Goal: Information Seeking & Learning: Understand process/instructions

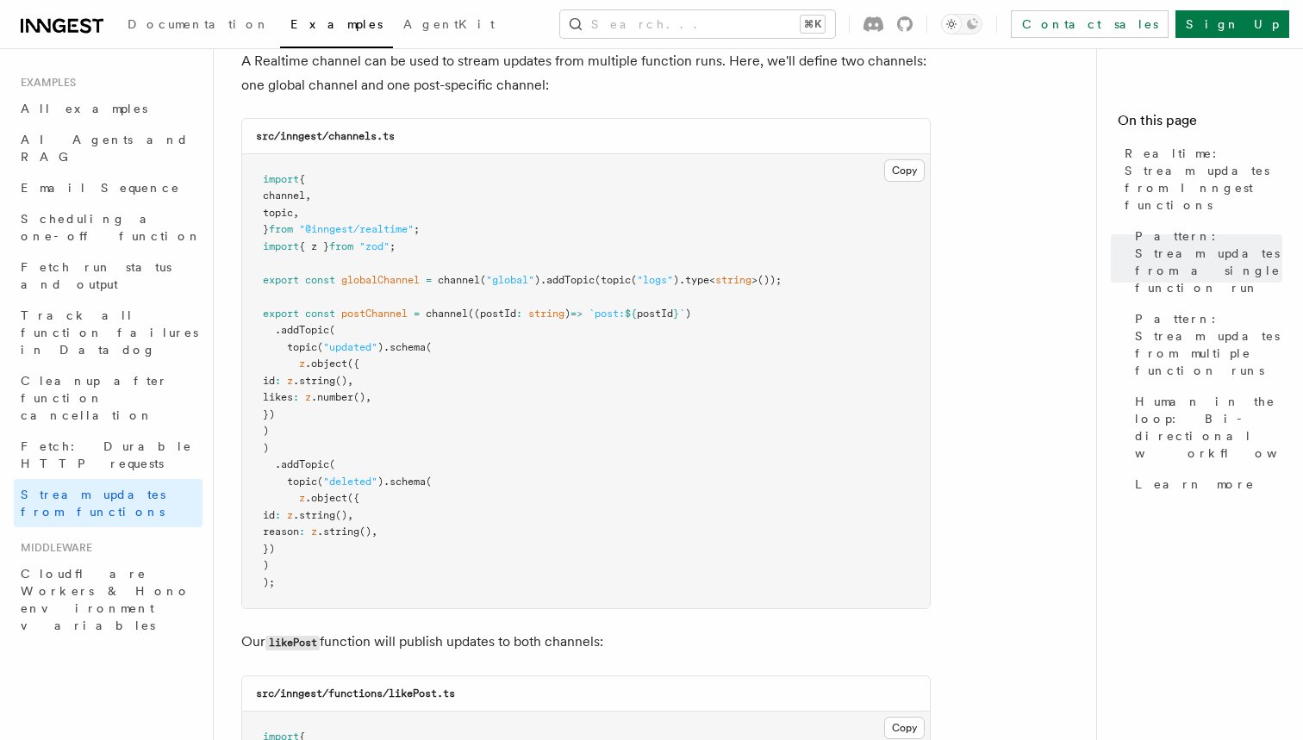
scroll to position [1586, 0]
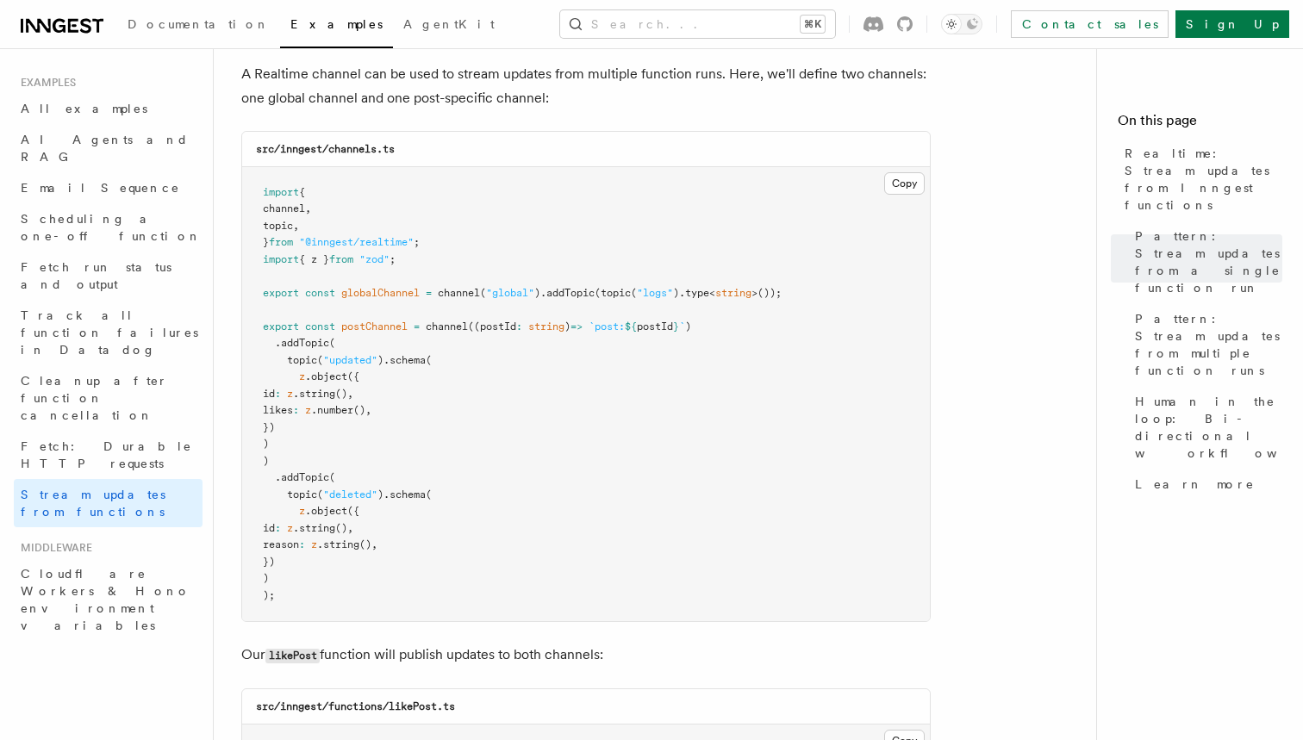
drag, startPoint x: 299, startPoint y: 550, endPoint x: 220, endPoint y: 286, distance: 275.4
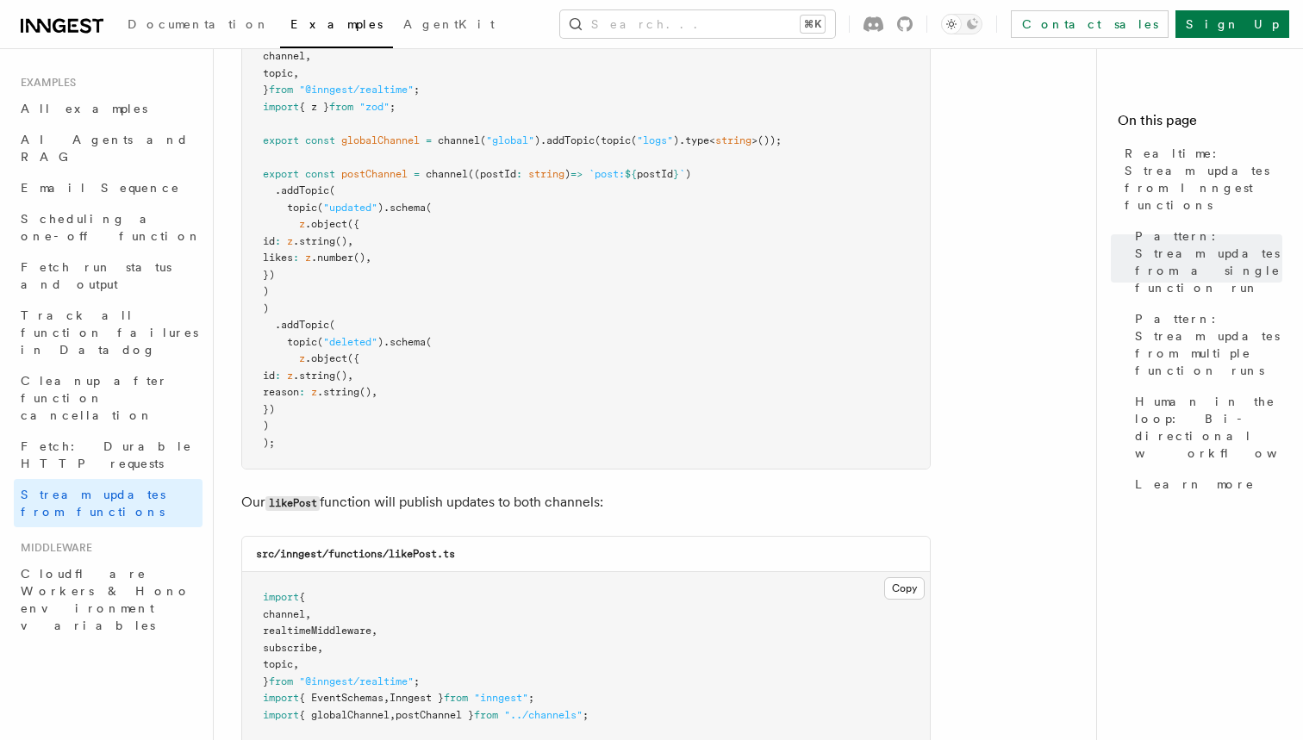
scroll to position [1720, 0]
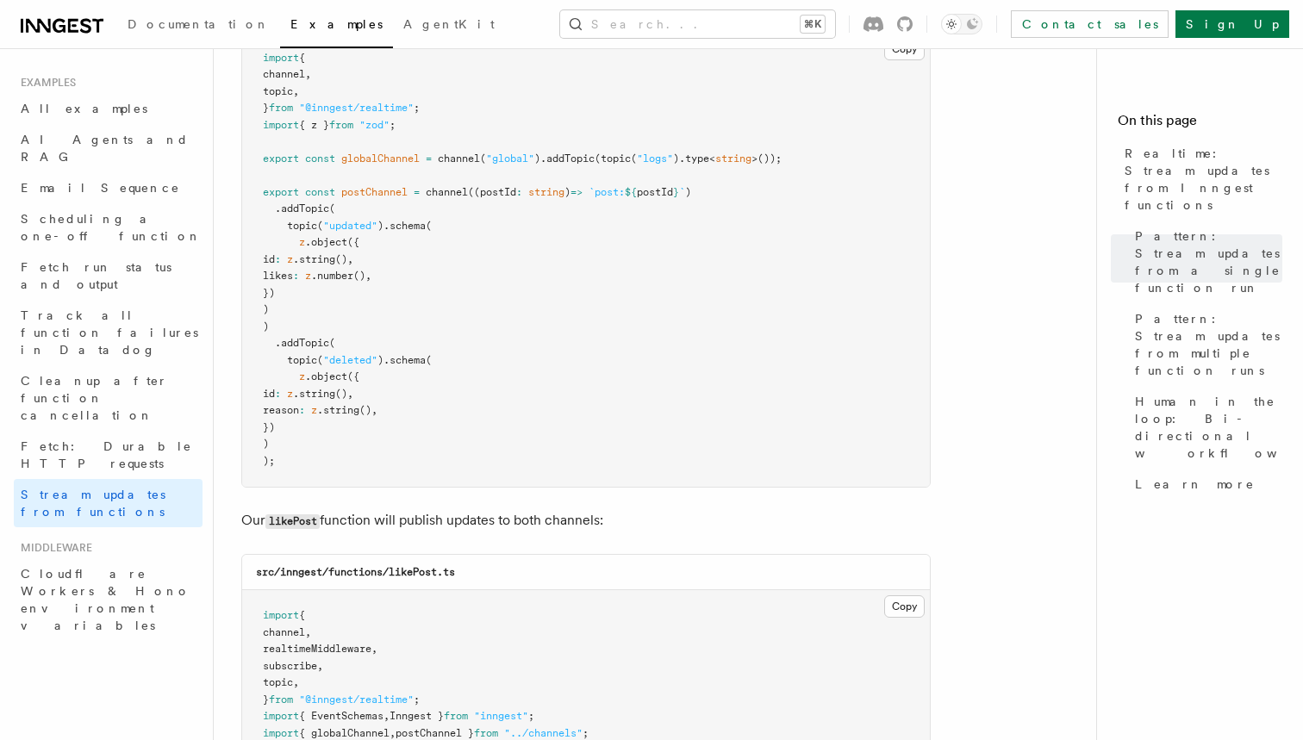
click at [476, 237] on pre "import { channel , topic , } from "@inngest/realtime" ; import { z } from "zod"…" at bounding box center [586, 260] width 688 height 455
drag, startPoint x: 309, startPoint y: 409, endPoint x: 276, endPoint y: 168, distance: 243.6
click at [276, 168] on pre "import { channel , topic , } from "@inngest/realtime" ; import { z } from "zod"…" at bounding box center [586, 260] width 688 height 455
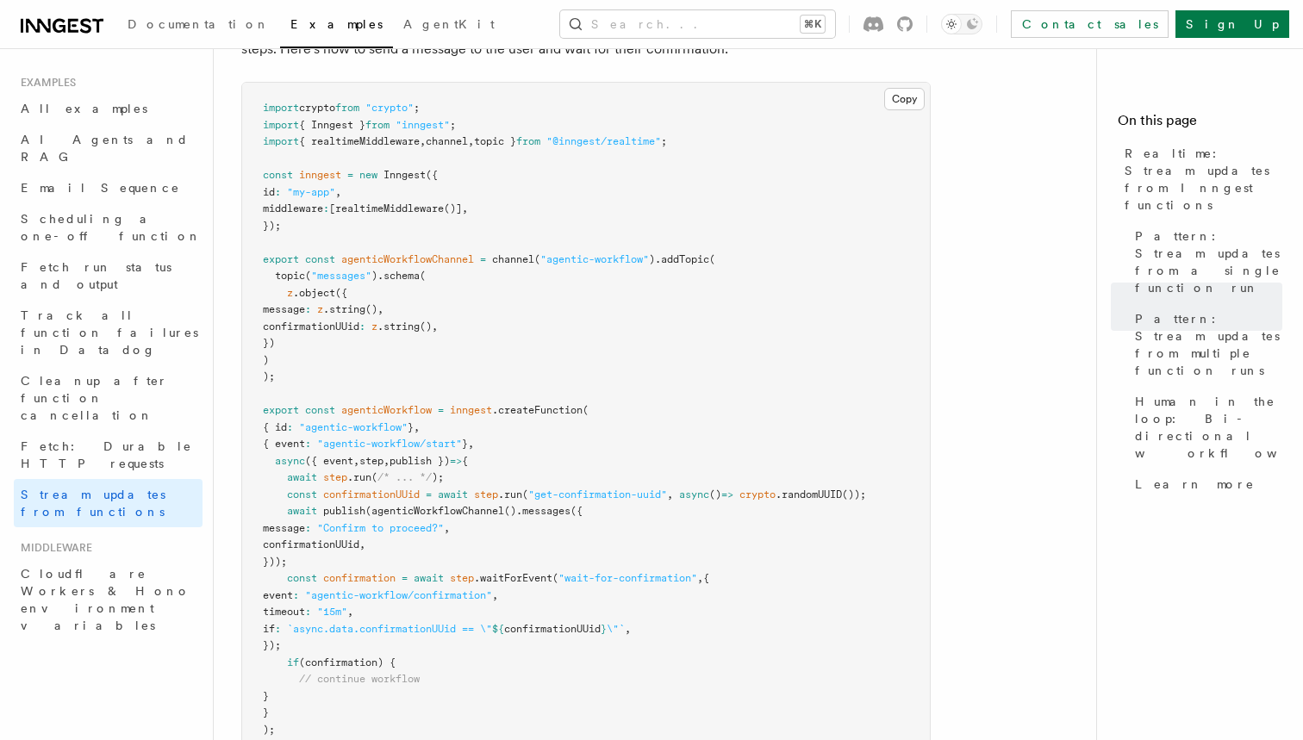
scroll to position [3457, 0]
drag, startPoint x: 289, startPoint y: 415, endPoint x: 387, endPoint y: 464, distance: 109.5
click at [387, 464] on pre "import crypto from "crypto" ; import { Inngest } from "inngest" ; import { real…" at bounding box center [586, 420] width 688 height 673
click at [337, 471] on pre "import crypto from "crypto" ; import { Inngest } from "inngest" ; import { real…" at bounding box center [586, 420] width 688 height 673
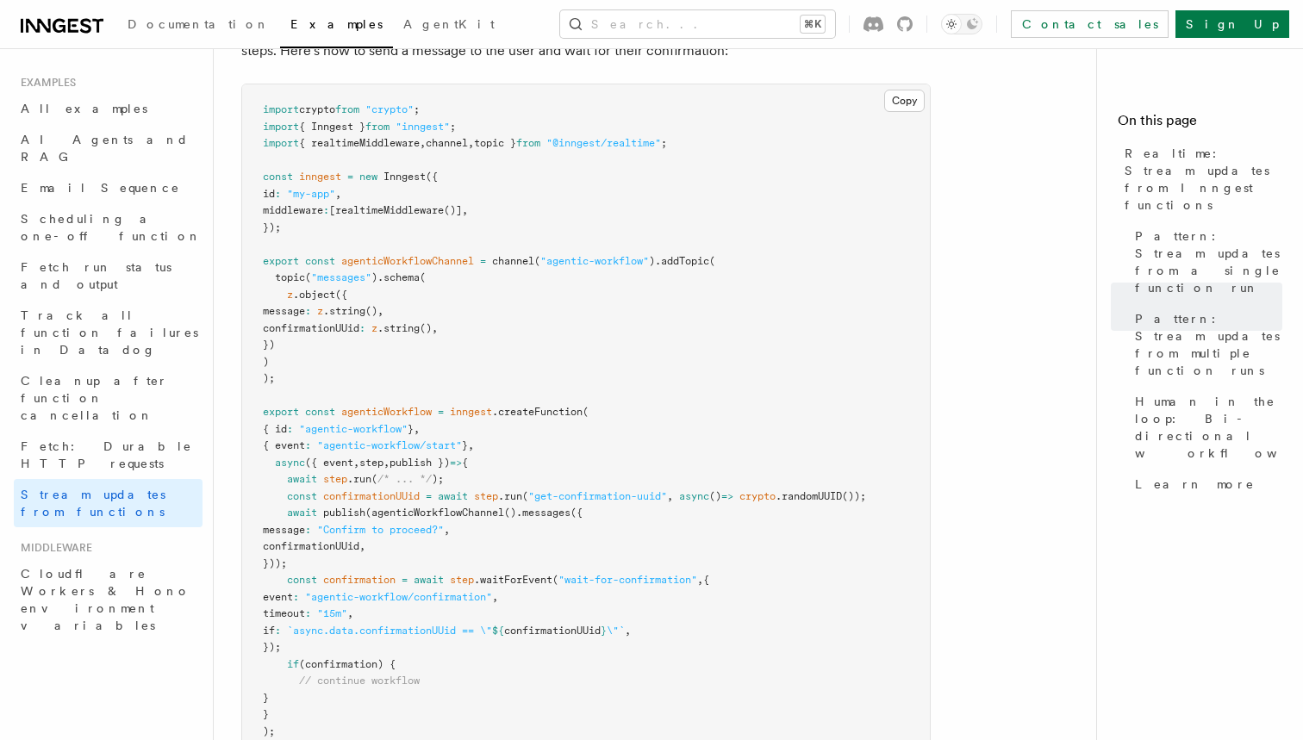
drag, startPoint x: 339, startPoint y: 466, endPoint x: 290, endPoint y: 415, distance: 70.7
click at [290, 415] on pre "import crypto from "crypto" ; import { Inngest } from "inngest" ; import { real…" at bounding box center [586, 420] width 688 height 673
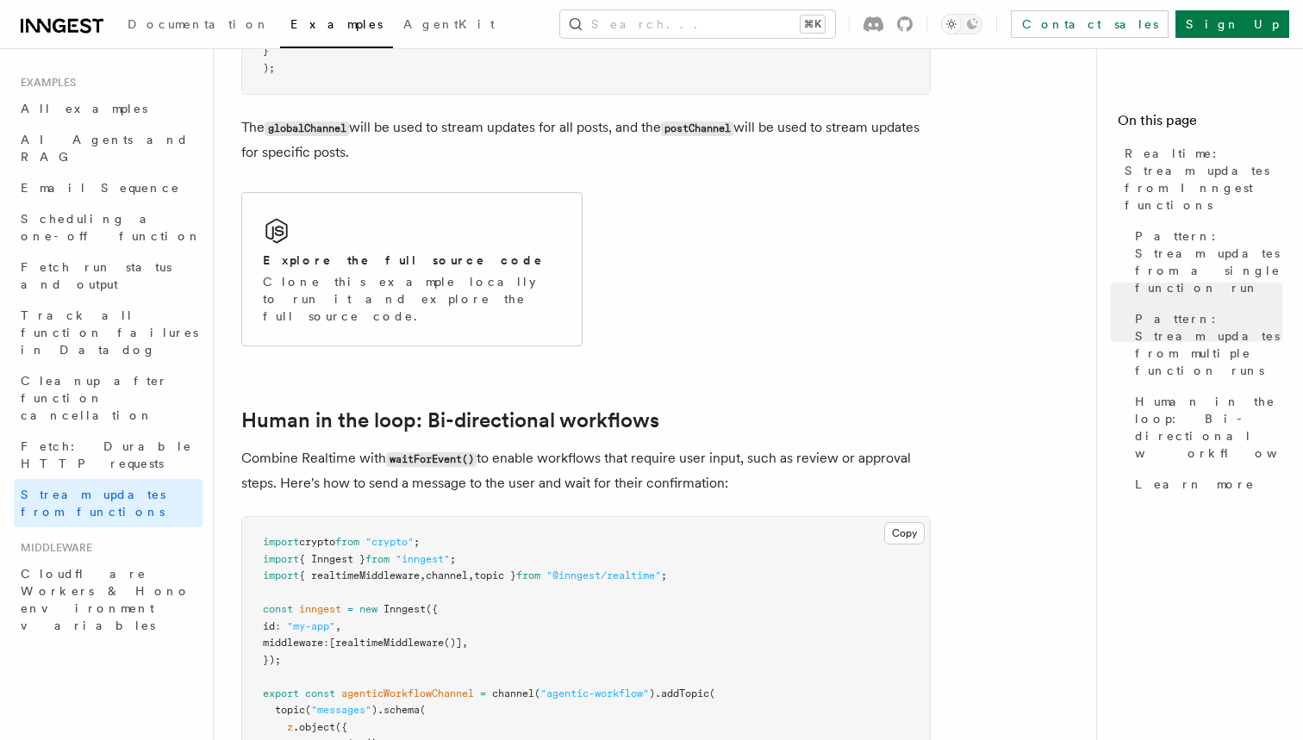
scroll to position [2699, 0]
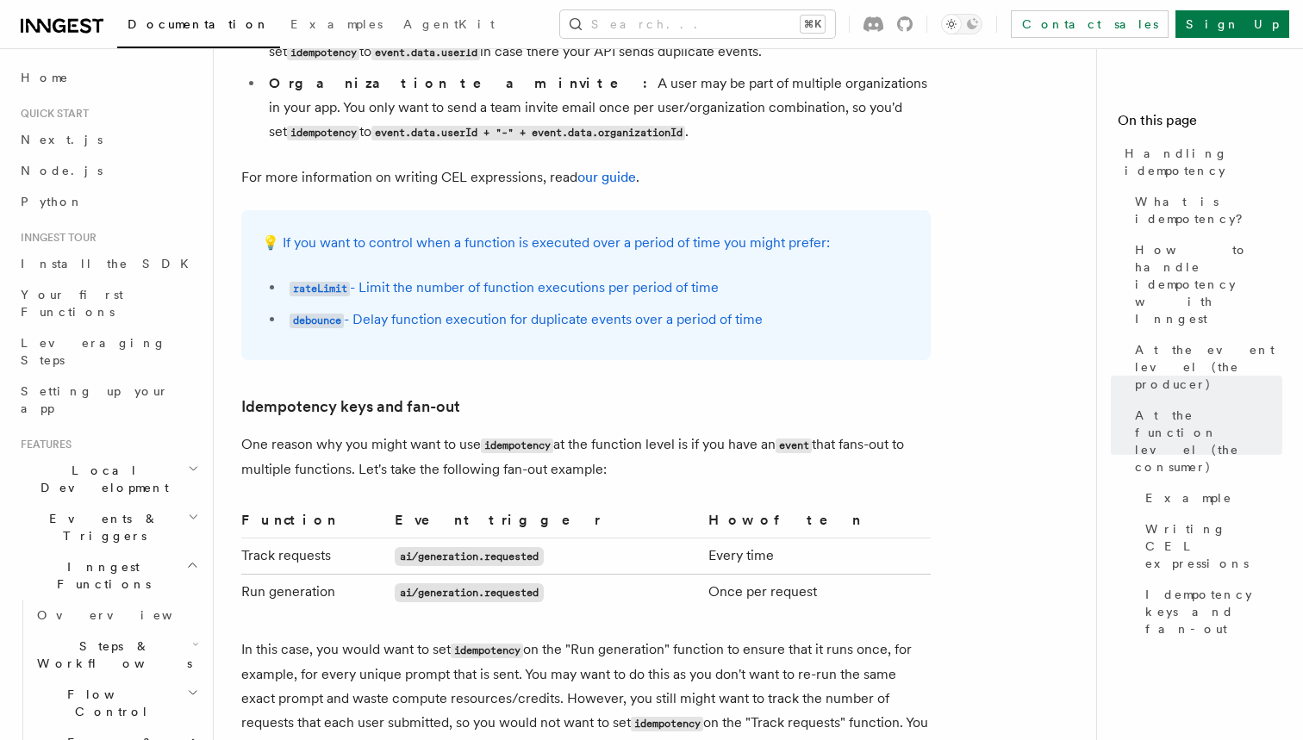
scroll to position [887, 0]
